Goal: Information Seeking & Learning: Understand process/instructions

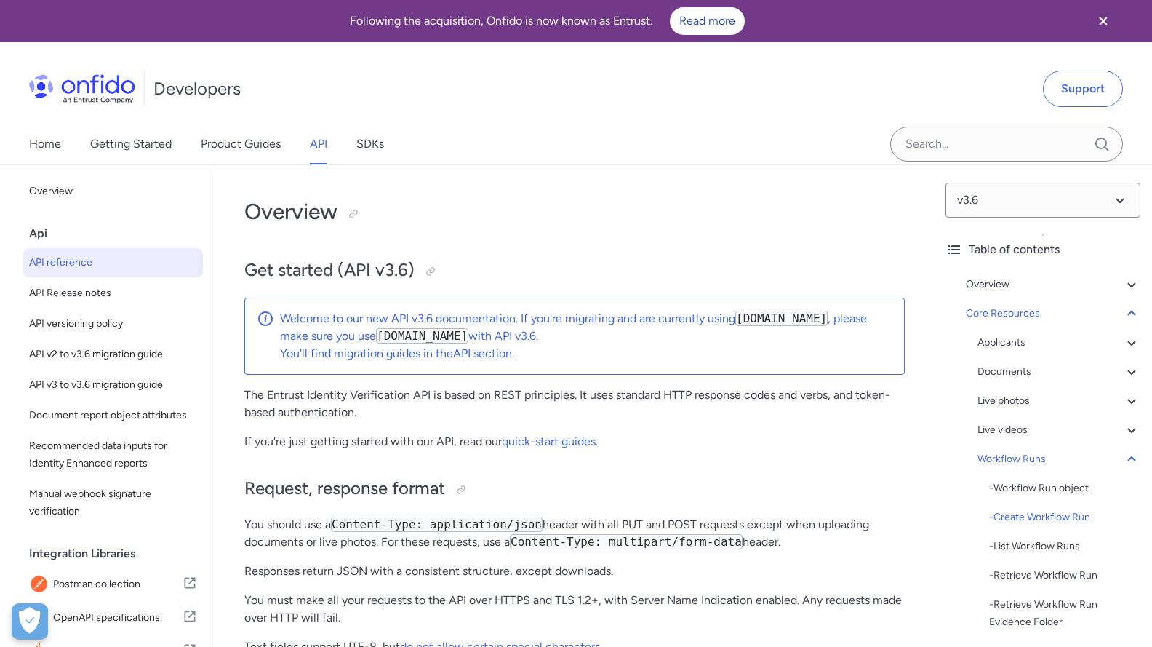
select select "http"
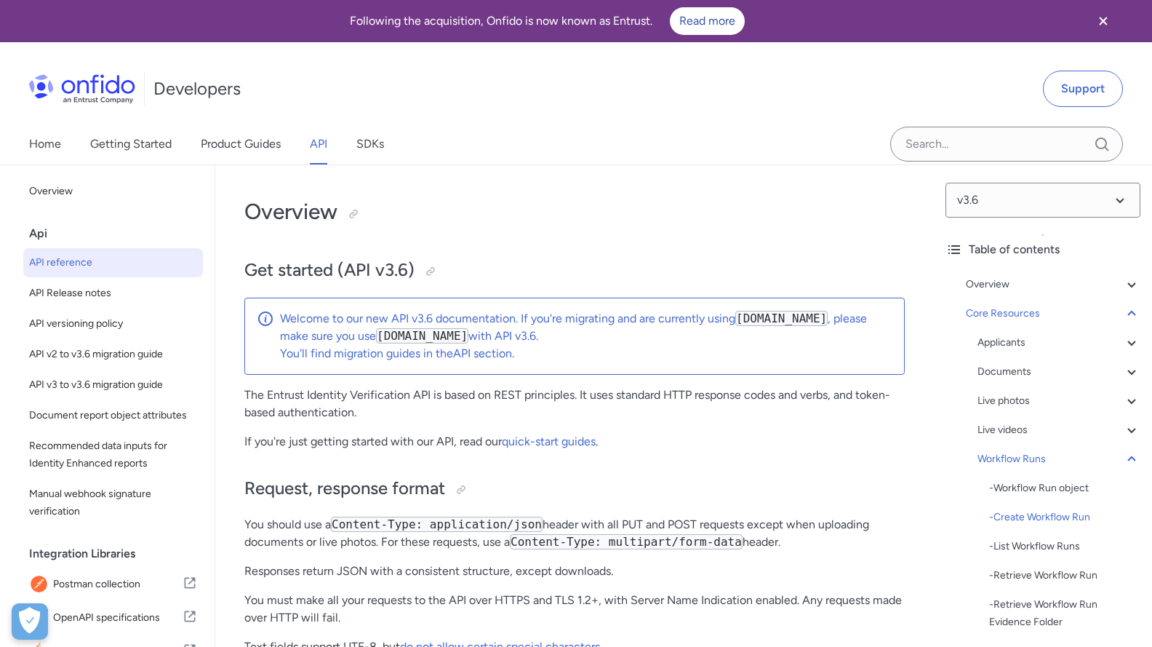
select select "http"
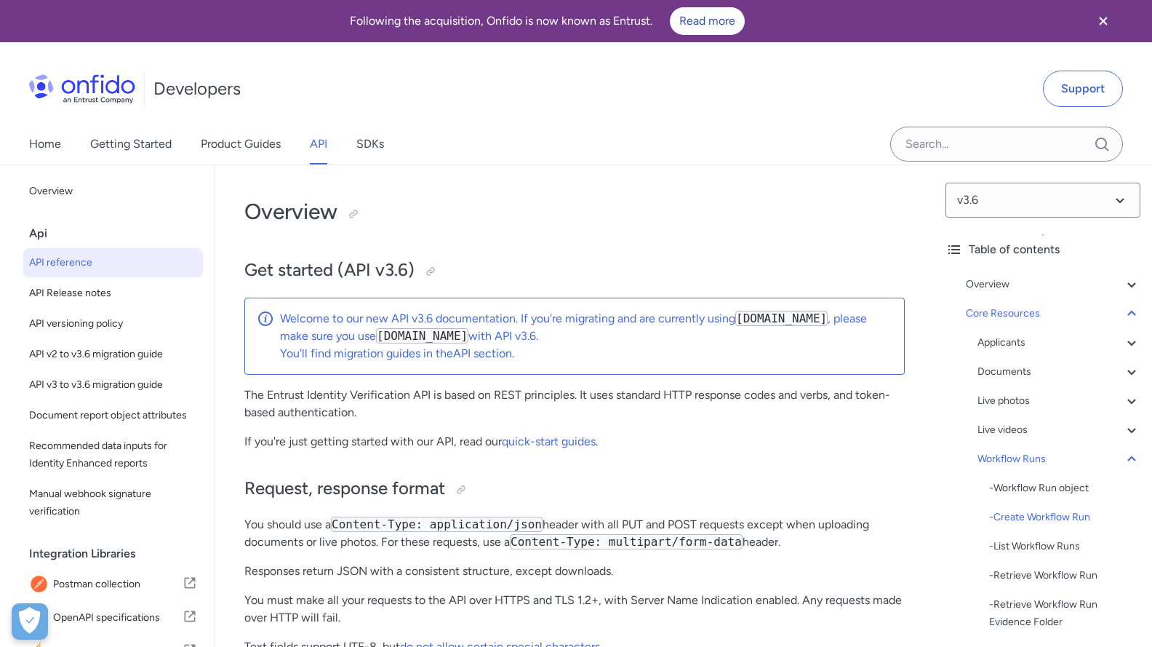
select select "http"
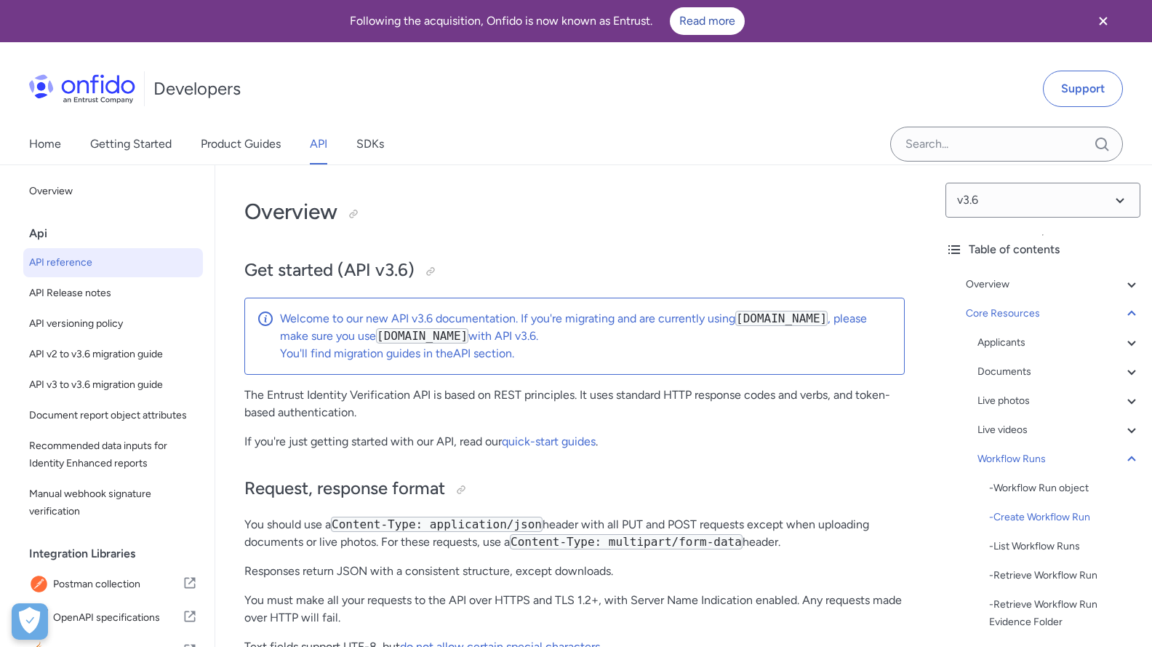
select select "http"
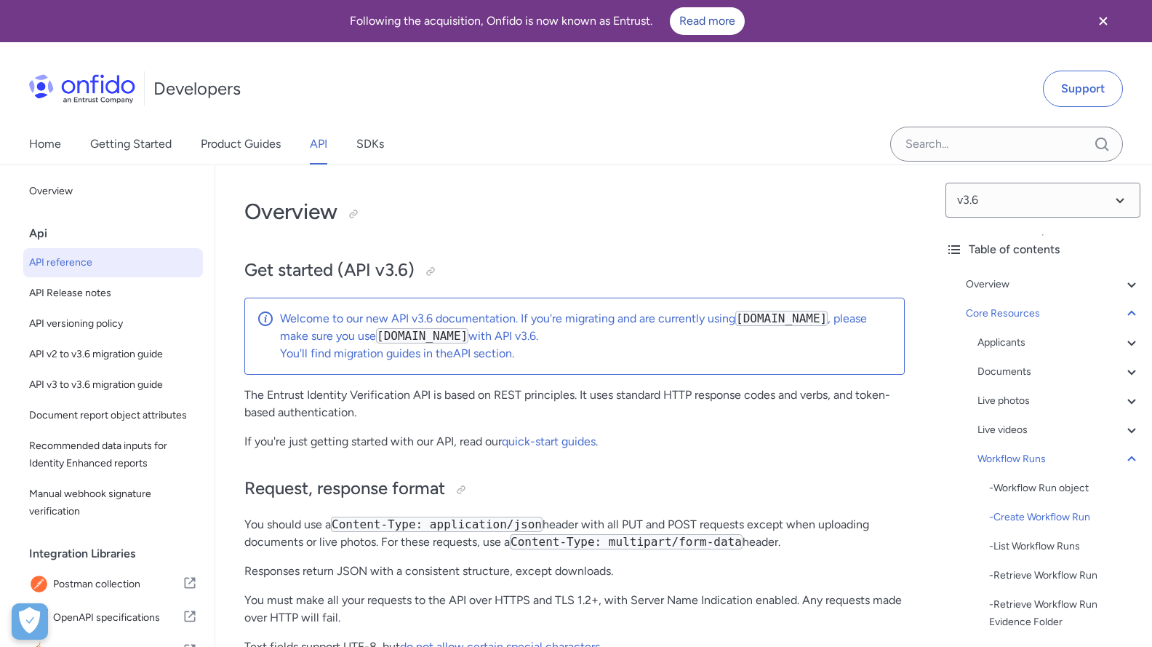
select select "http"
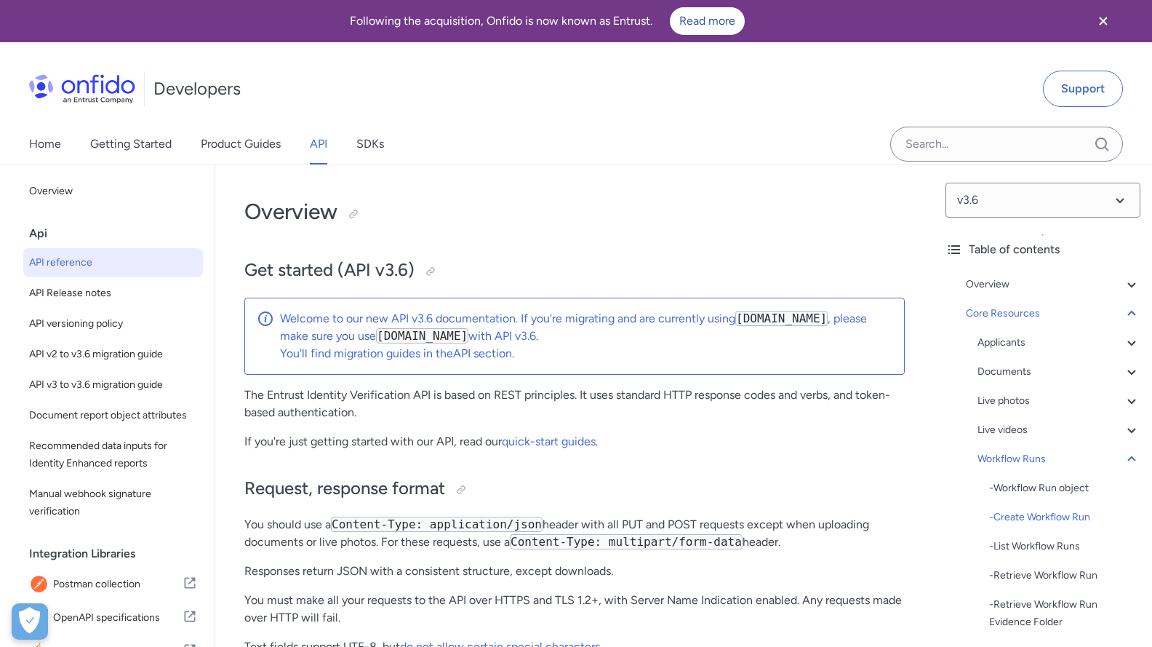
select select "http"
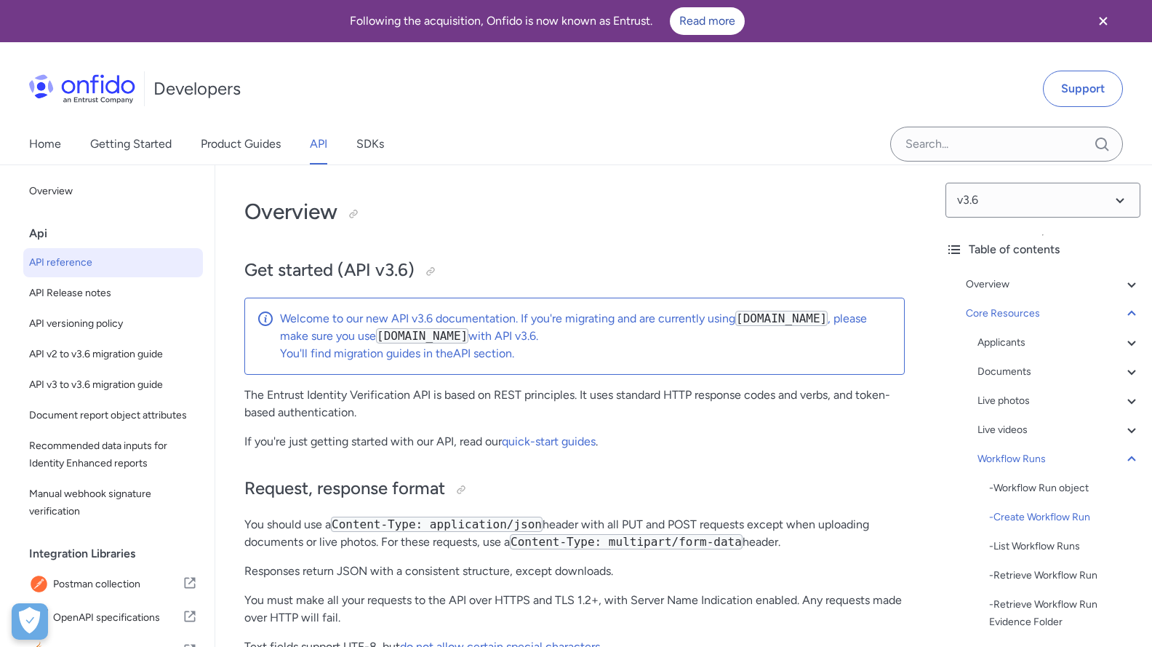
select select "http"
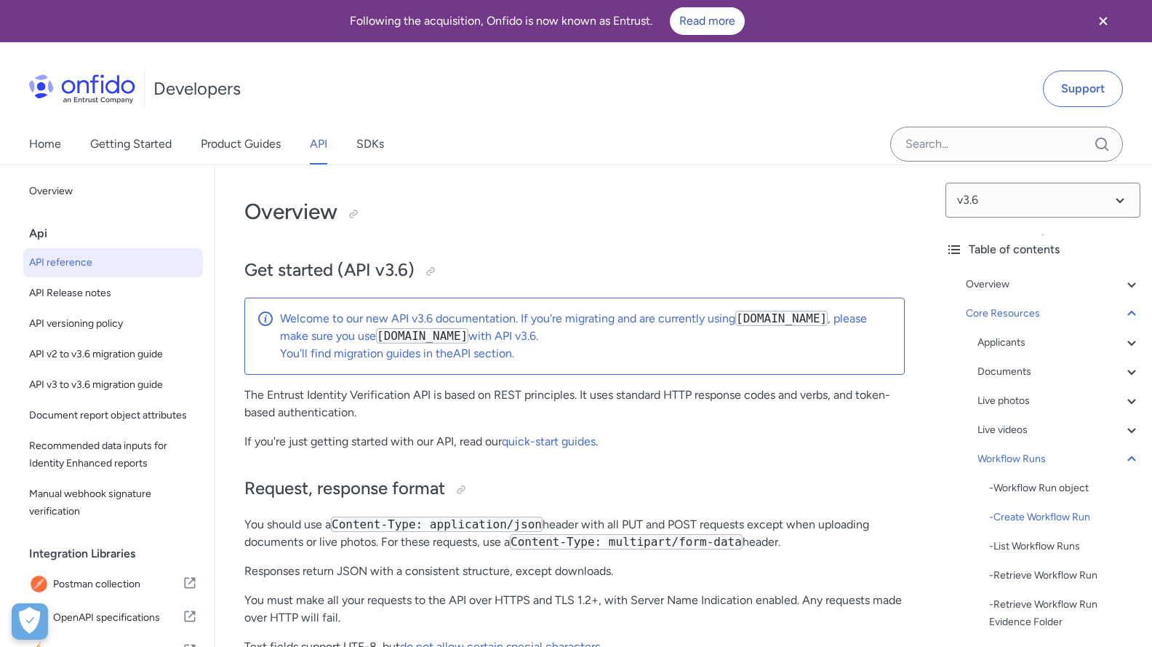
select select "http"
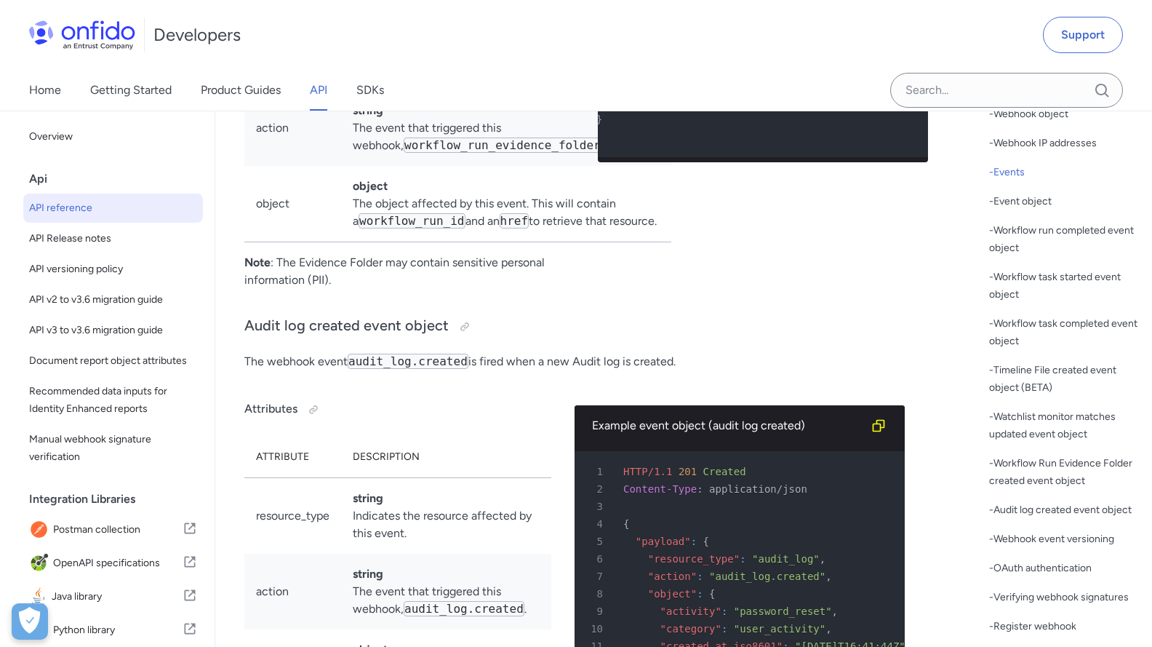
scroll to position [129151, 0]
